Goal: Task Accomplishment & Management: Manage account settings

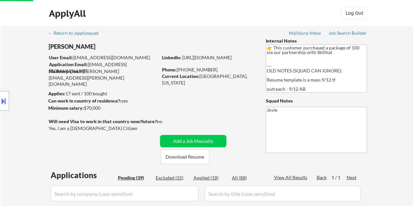
select select ""pending""
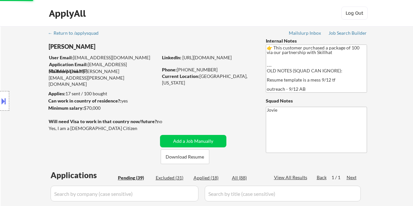
select select ""pending""
select select ""applied""
select select ""pending""
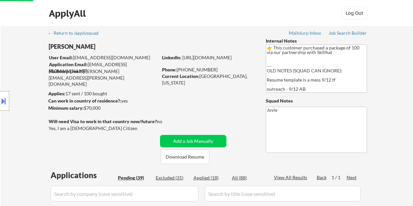
select select ""pending""
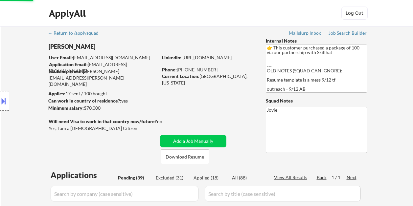
select select ""pending""
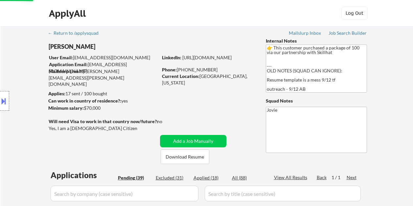
select select ""pending""
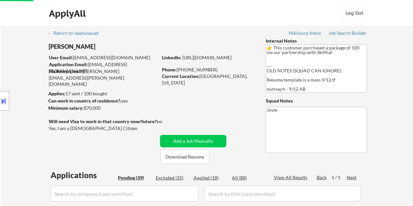
select select ""pending""
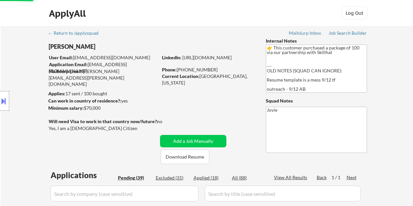
select select ""pending""
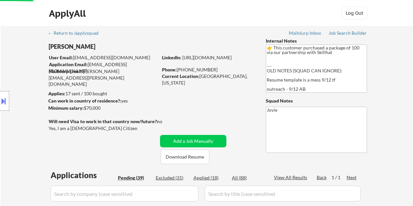
select select ""pending""
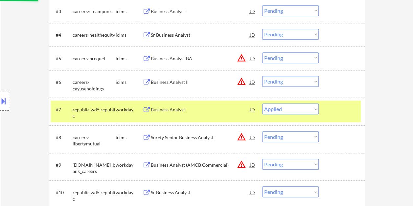
select select ""pending""
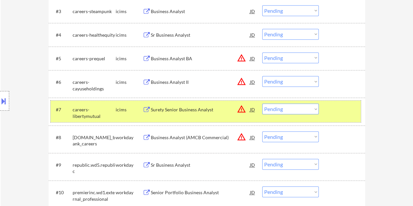
click at [336, 111] on div at bounding box center [342, 110] width 29 height 12
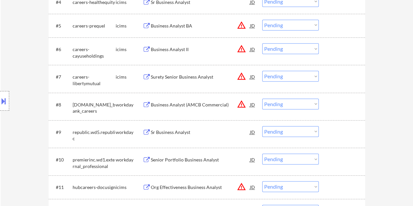
scroll to position [334, 0]
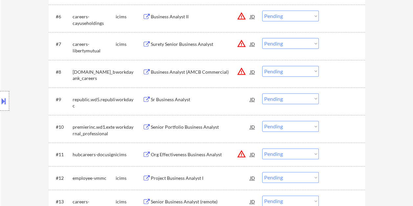
click at [337, 75] on div at bounding box center [342, 72] width 29 height 12
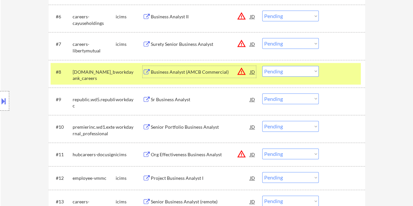
click at [167, 67] on div "Business Analyst (AMCB Commercial)" at bounding box center [200, 72] width 99 height 12
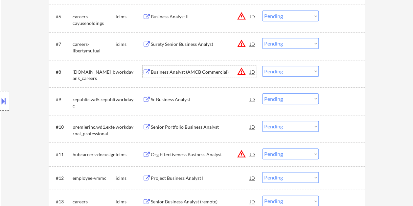
click at [342, 71] on div at bounding box center [342, 72] width 29 height 12
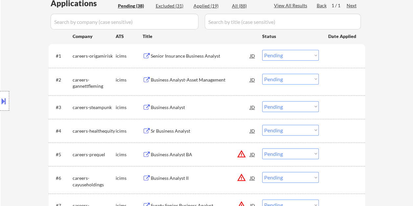
scroll to position [303, 0]
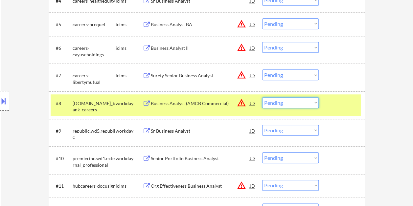
click at [310, 103] on select "Choose an option... Pending Applied Excluded (Questions) Excluded (Expired) Exc…" at bounding box center [290, 102] width 56 height 11
click at [262, 97] on select "Choose an option... Pending Applied Excluded (Questions) Excluded (Expired) Exc…" at bounding box center [290, 102] width 56 height 11
select select ""pending""
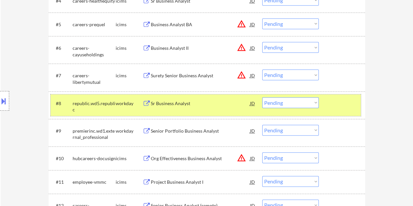
click at [343, 98] on div at bounding box center [342, 103] width 29 height 12
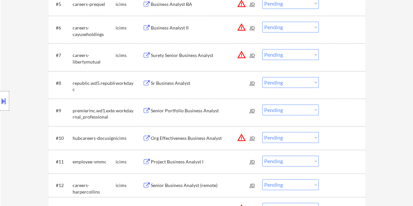
scroll to position [325, 0]
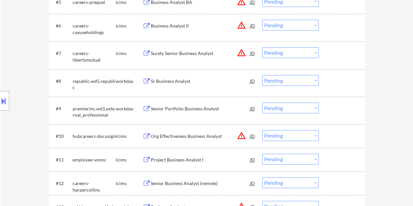
drag, startPoint x: 340, startPoint y: 53, endPoint x: 266, endPoint y: 58, distance: 75.0
click at [340, 53] on div at bounding box center [342, 53] width 29 height 12
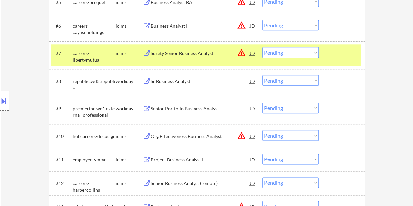
click at [222, 53] on div "Surety Senior Business Analyst" at bounding box center [200, 53] width 99 height 7
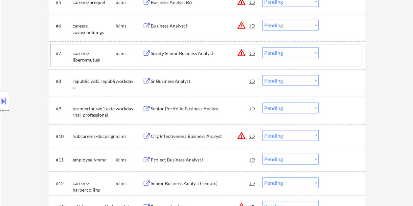
drag, startPoint x: 329, startPoint y: 53, endPoint x: 315, endPoint y: 54, distance: 13.8
click at [329, 53] on div at bounding box center [342, 53] width 29 height 12
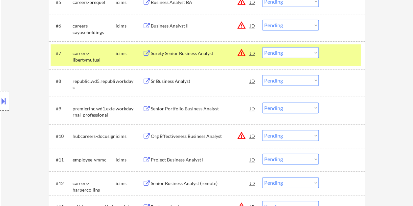
click at [313, 54] on select "Choose an option... Pending Applied Excluded (Questions) Excluded (Expired) Exc…" at bounding box center [290, 52] width 56 height 11
click at [262, 47] on select "Choose an option... Pending Applied Excluded (Questions) Excluded (Expired) Exc…" at bounding box center [290, 52] width 56 height 11
select select ""pending""
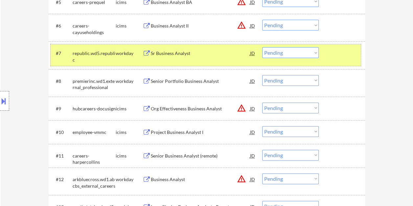
click at [344, 48] on div at bounding box center [342, 53] width 29 height 12
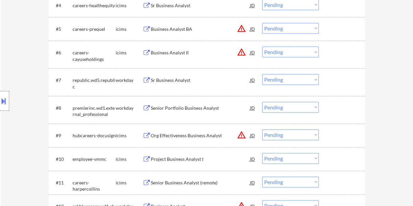
scroll to position [292, 0]
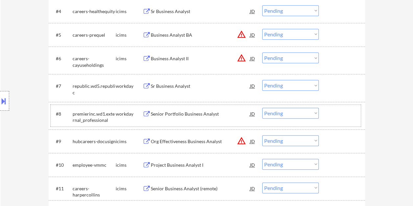
drag, startPoint x: 329, startPoint y: 112, endPoint x: 186, endPoint y: 112, distance: 143.1
click at [329, 111] on div at bounding box center [342, 114] width 29 height 12
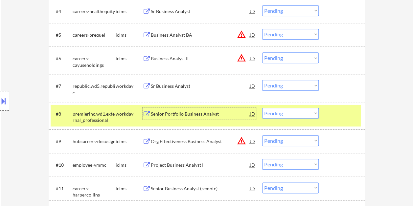
click at [181, 112] on div "Senior Portfolio Business Analyst" at bounding box center [200, 114] width 99 height 7
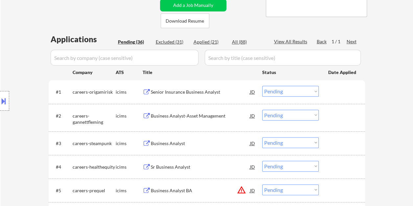
scroll to position [0, 0]
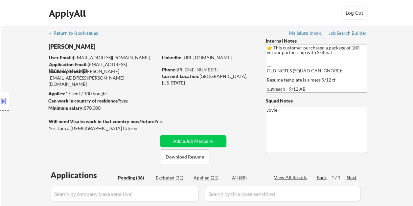
click at [193, 176] on div "Applied (21)" at bounding box center [209, 178] width 33 height 7
select select ""applied""
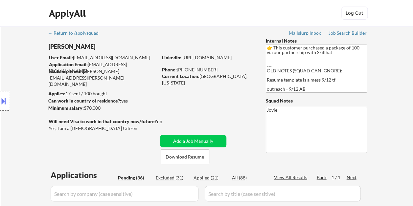
select select ""applied""
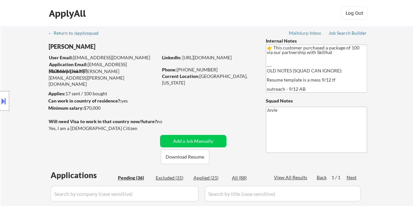
select select ""applied""
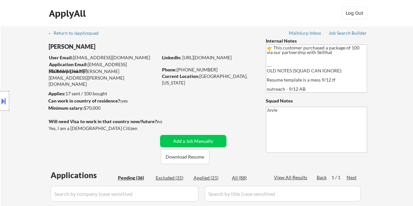
select select ""applied""
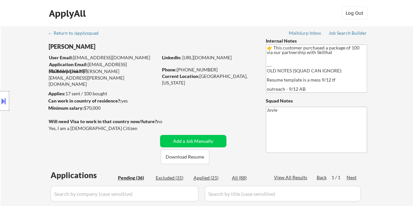
select select ""applied""
